Goal: Find contact information: Find contact information

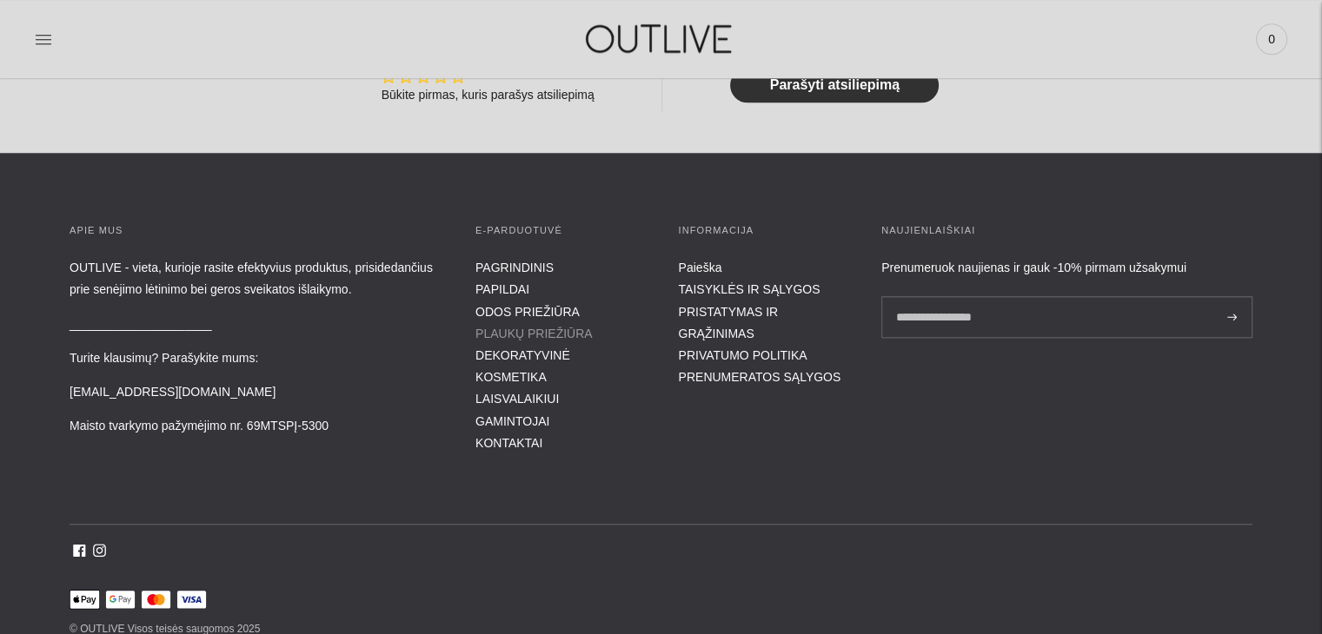
scroll to position [1640, 0]
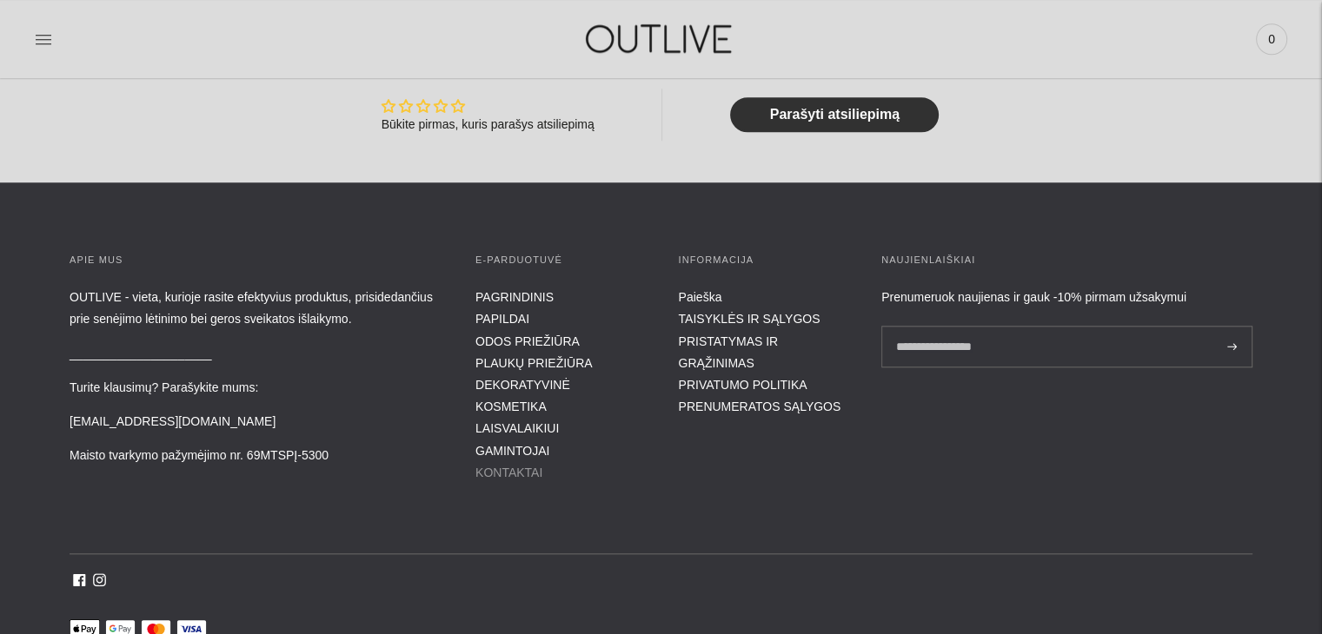
click at [487, 466] on link "KONTAKTAI" at bounding box center [508, 473] width 67 height 14
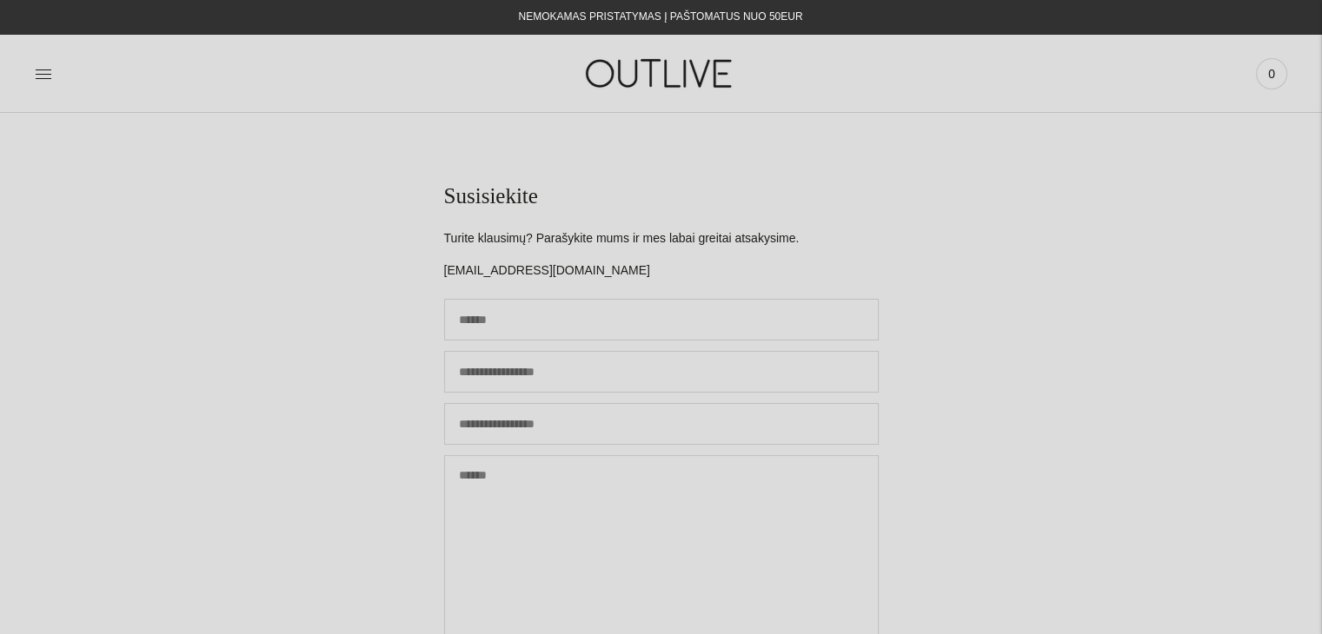
click at [643, 82] on img at bounding box center [660, 73] width 217 height 60
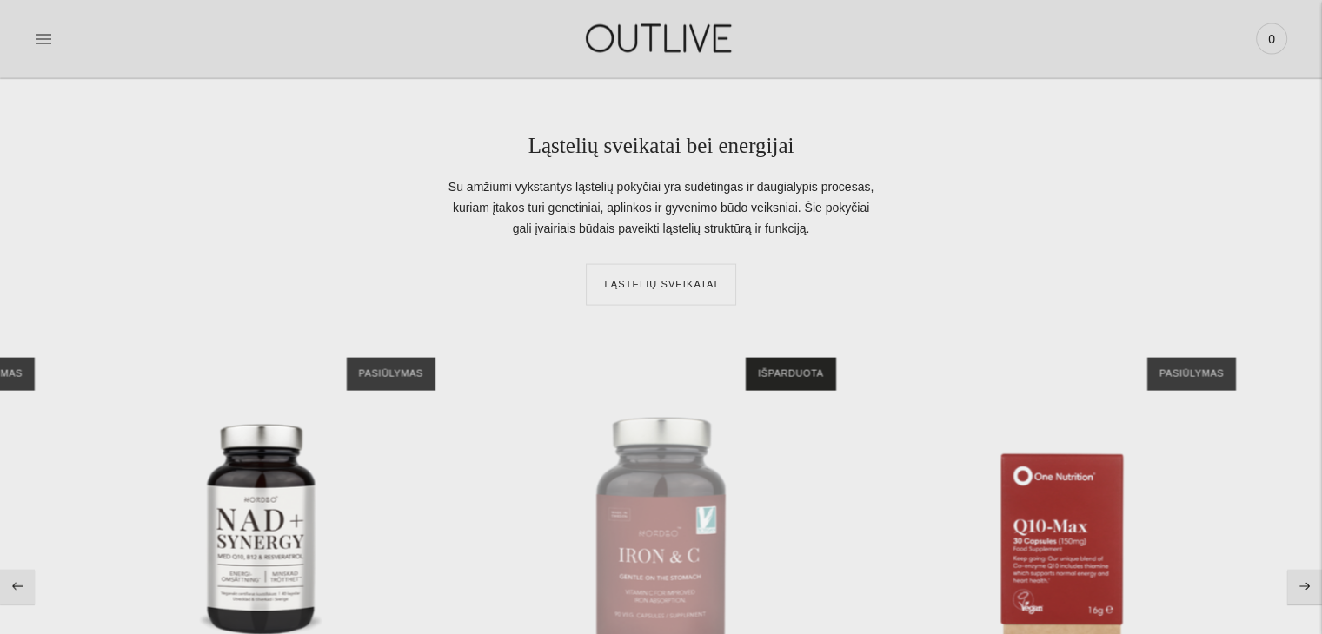
scroll to position [3564, 0]
